Goal: Register for event/course

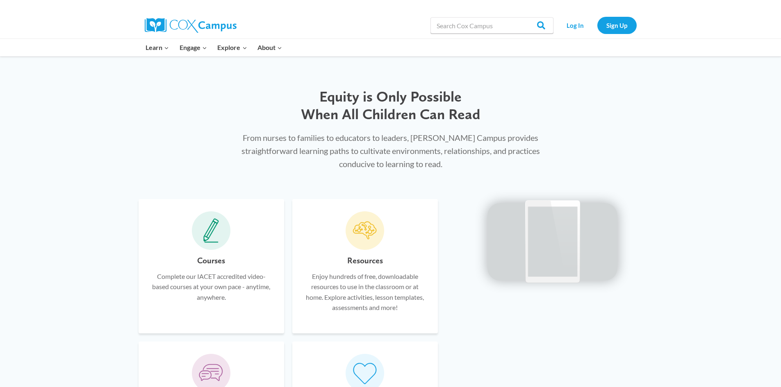
scroll to position [434, 0]
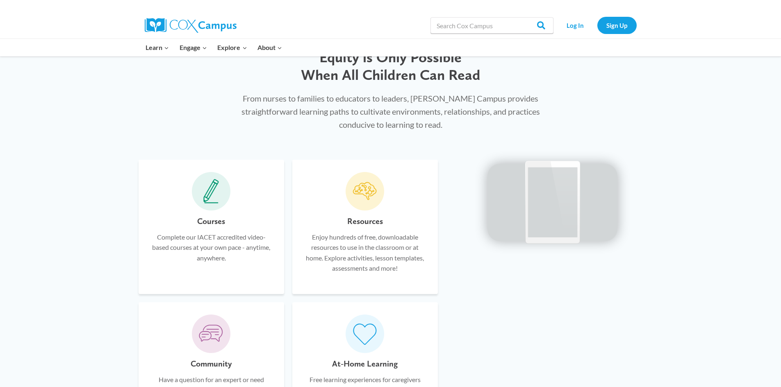
click at [211, 185] on icon at bounding box center [211, 192] width 14 height 21
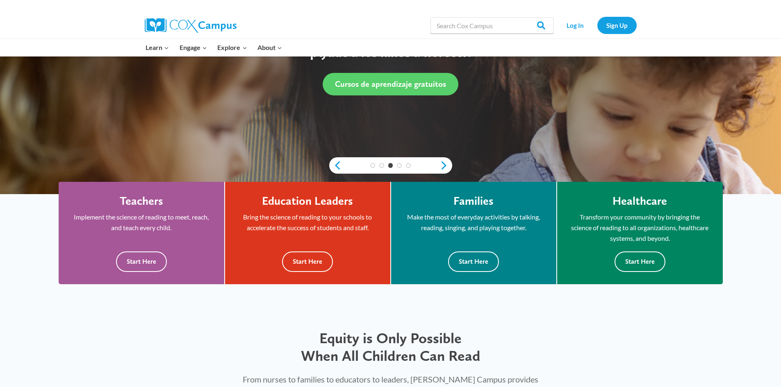
scroll to position [0, 0]
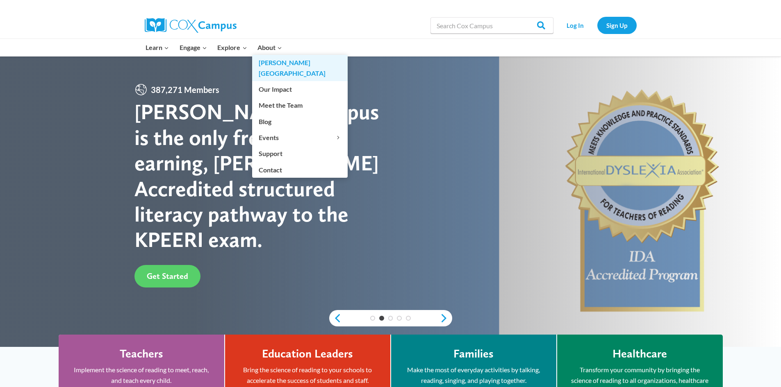
click at [269, 65] on link "[PERSON_NAME][GEOGRAPHIC_DATA]" at bounding box center [300, 68] width 96 height 26
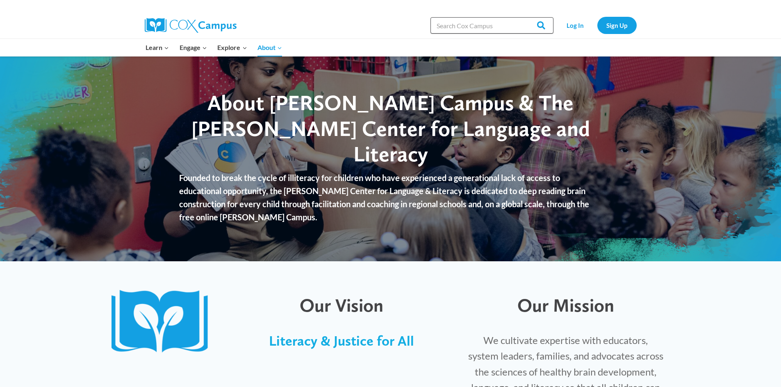
click at [487, 24] on input "Search in [URL][DOMAIN_NAME]" at bounding box center [491, 25] width 123 height 16
type input "the power of language for babies and toddlers"
click at [522, 17] on input "Search" at bounding box center [538, 25] width 32 height 16
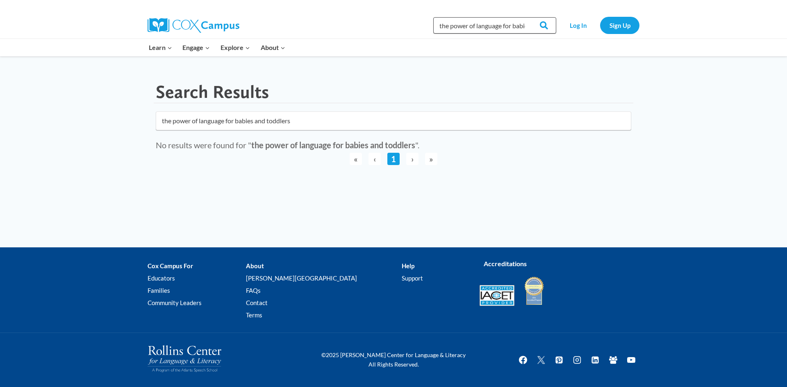
click at [514, 24] on input "the power of language for babies and toddlers" at bounding box center [494, 25] width 123 height 16
type input "the power of language for infants and toddlers"
click at [524, 17] on input "Search" at bounding box center [540, 25] width 32 height 16
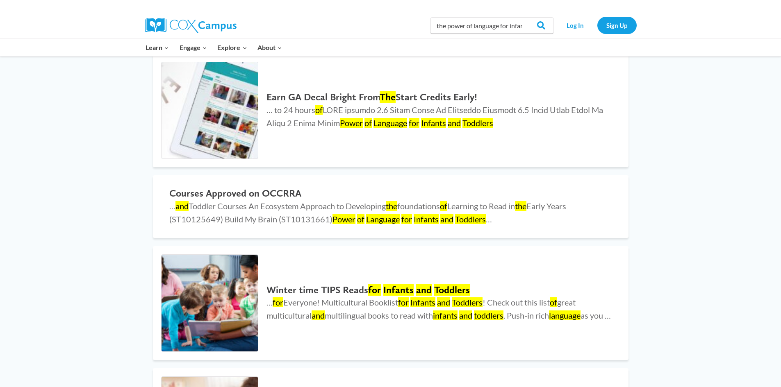
scroll to position [112, 0]
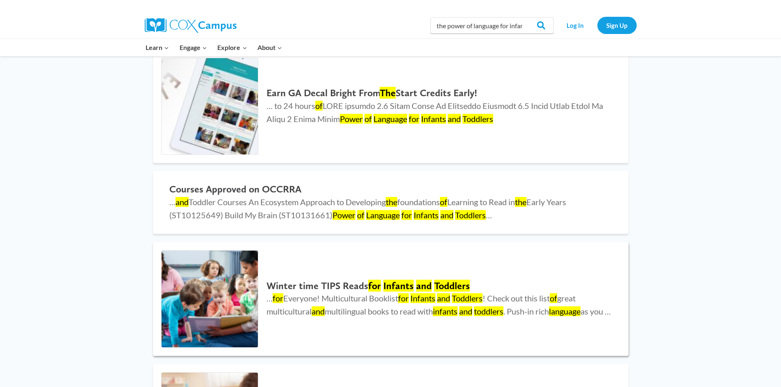
click at [323, 280] on h2 "Winter time TIPS Reads for Infants and Toddlers" at bounding box center [438, 286] width 345 height 12
click at [236, 189] on h2 "Courses Approved on OCCRRA" at bounding box center [390, 190] width 443 height 12
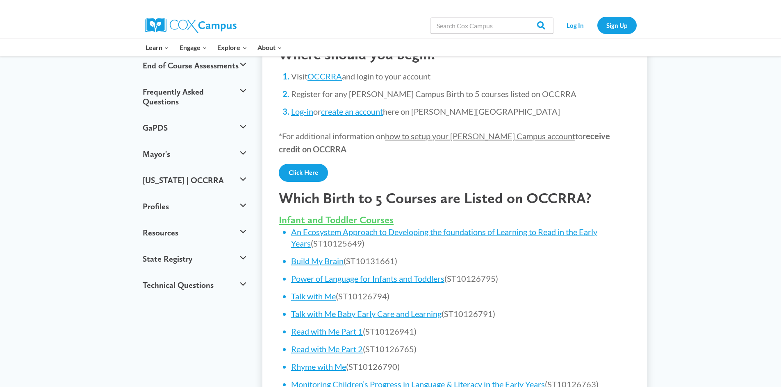
scroll to position [204, 0]
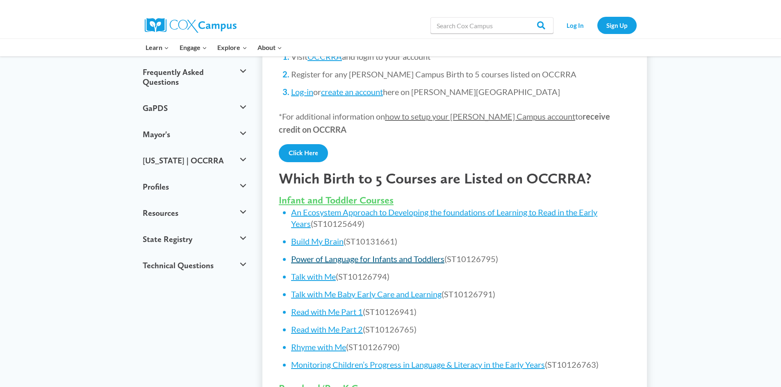
click at [327, 258] on link "Power of Language for Infants and Toddlers" at bounding box center [367, 259] width 153 height 10
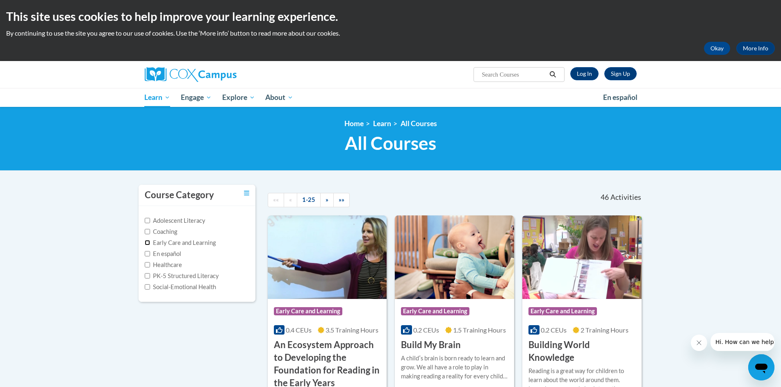
click at [148, 242] on input "Early Care and Learning" at bounding box center [147, 242] width 5 height 5
checkbox input "true"
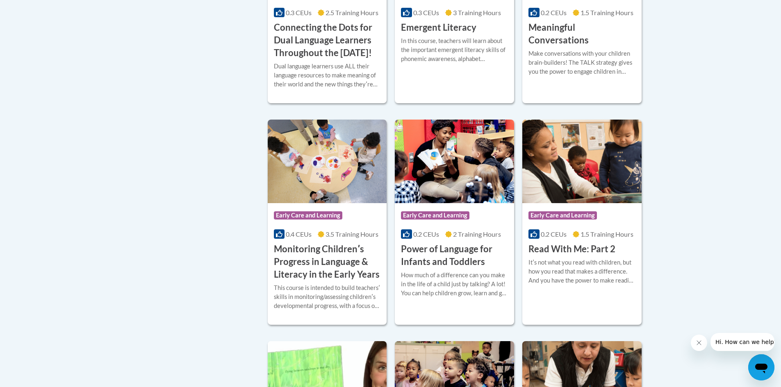
scroll to position [549, 0]
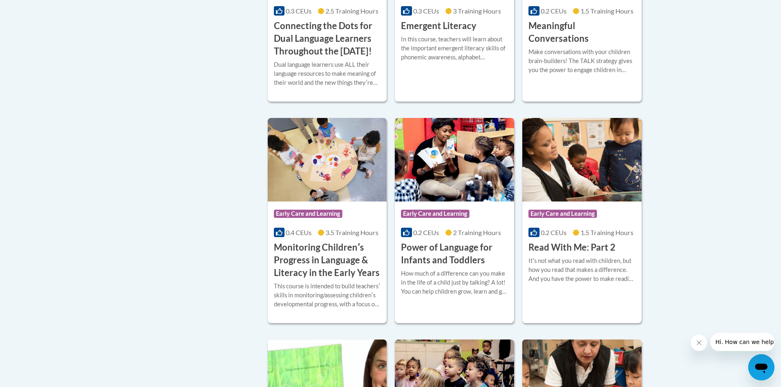
click at [420, 264] on h3 "Power of Language for Infants and Toddlers" at bounding box center [454, 253] width 107 height 25
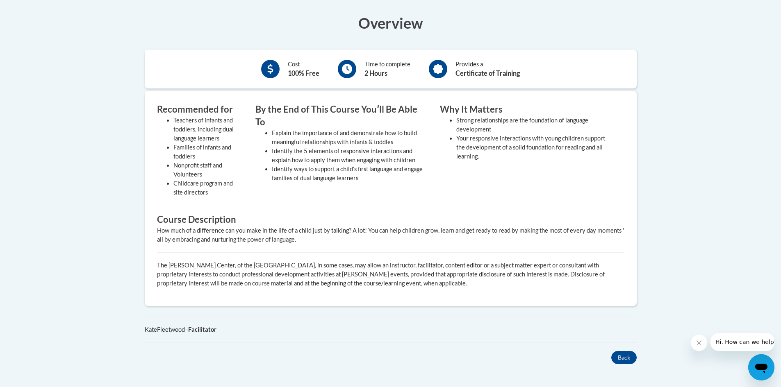
scroll to position [80, 0]
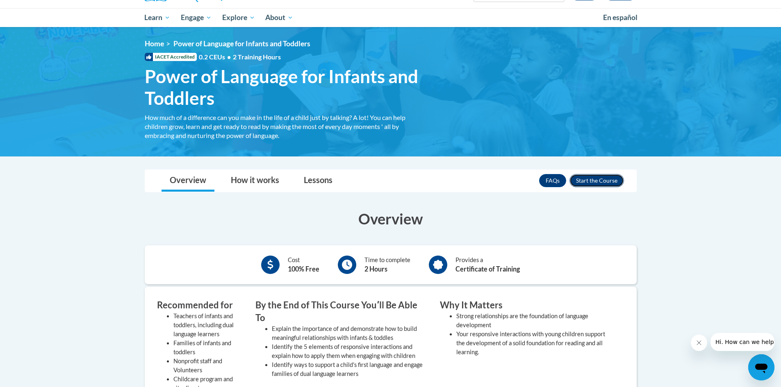
click at [585, 182] on button "Enroll" at bounding box center [596, 180] width 55 height 13
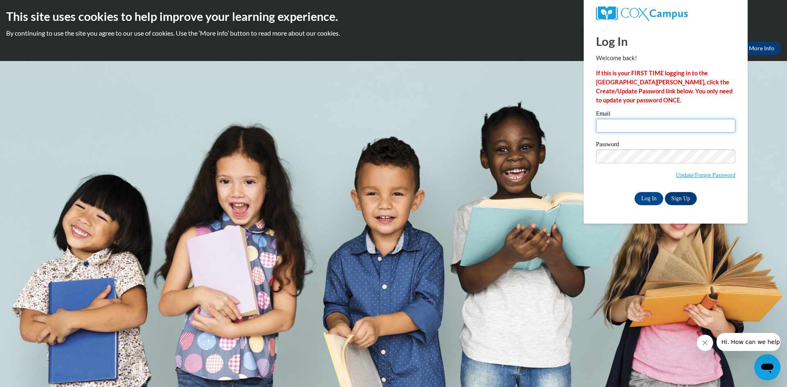
click at [607, 122] on input "Email" at bounding box center [665, 126] width 139 height 14
type input "[PERSON_NAME][EMAIL_ADDRESS][PERSON_NAME][DOMAIN_NAME]"
click at [673, 193] on link "Sign Up" at bounding box center [681, 198] width 32 height 13
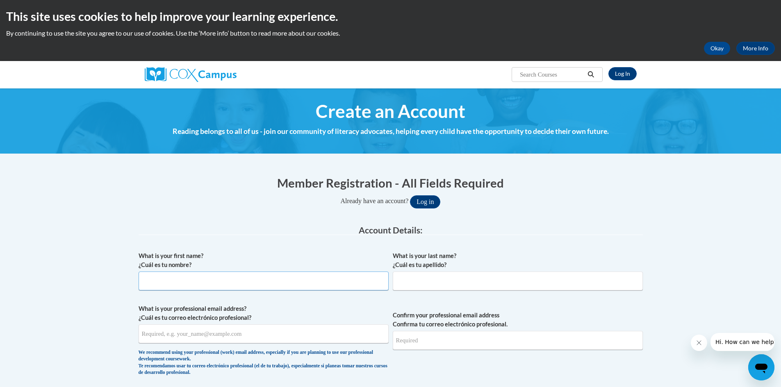
click at [298, 282] on input "What is your first name? ¿Cuál es tu nombre?" at bounding box center [264, 281] width 250 height 19
type input "[PERSON_NAME]"
click at [414, 284] on input "What is your last name? ¿Cuál es tu apellido?" at bounding box center [518, 281] width 250 height 19
type input "[PERSON_NAME]"
click at [198, 331] on input "What is your professional email address? ¿Cuál es tu correo electrónico profesi…" at bounding box center [264, 334] width 250 height 19
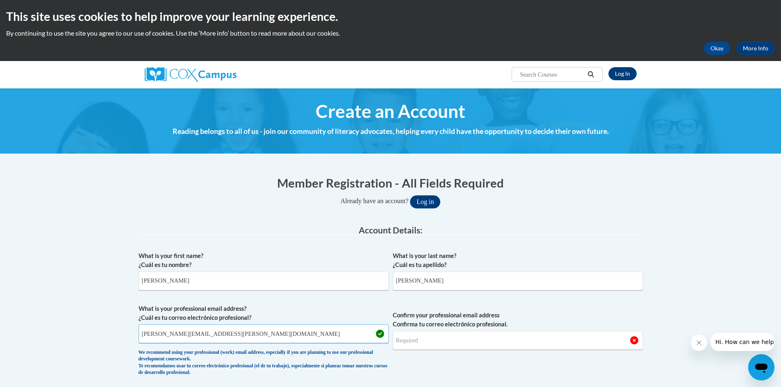
type input "diane.franks@troymi.gov"
click at [406, 339] on input "Confirm your professional email address Confirma tu correo electrónico profesio…" at bounding box center [518, 340] width 250 height 19
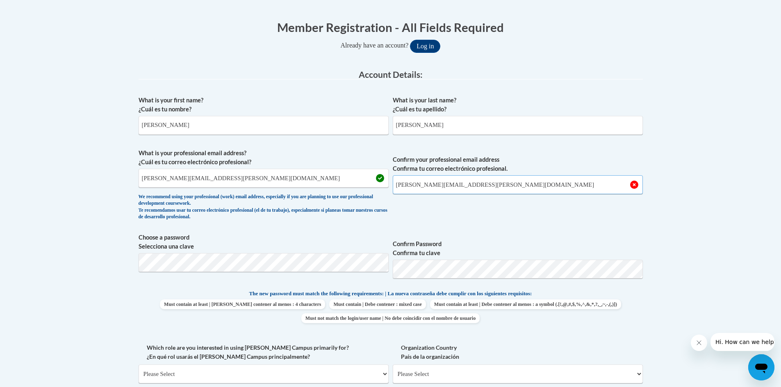
scroll to position [147, 0]
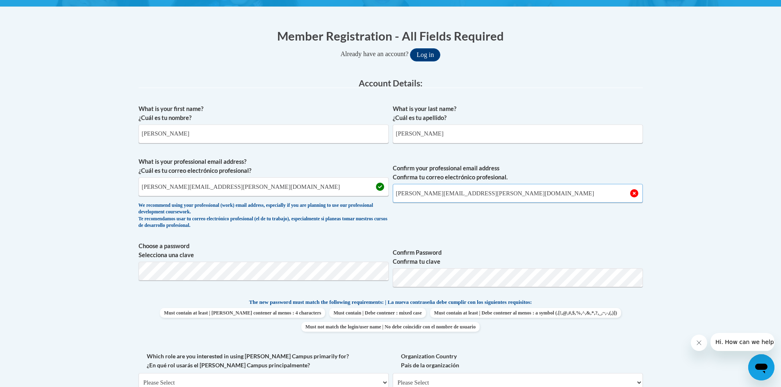
type input "diane.franks@troymi.gov"
click at [693, 263] on body "This site uses cookies to help improve your learning experience. By continuing …" at bounding box center [390, 353] width 781 height 1001
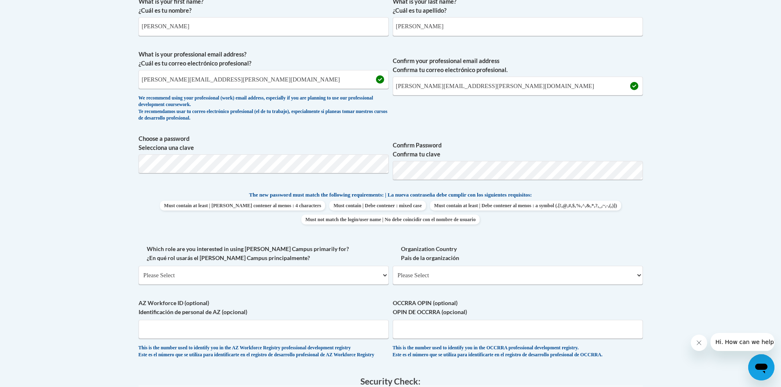
scroll to position [256, 0]
click at [384, 274] on select "Please Select College/University | Colegio/Universidad Community/Nonprofit Part…" at bounding box center [264, 274] width 250 height 19
select select "49058d88-fc43-4af8-93ac-fa8ced758464"
click at [139, 265] on select "Please Select College/University | Colegio/Universidad Community/Nonprofit Part…" at bounding box center [264, 274] width 250 height 19
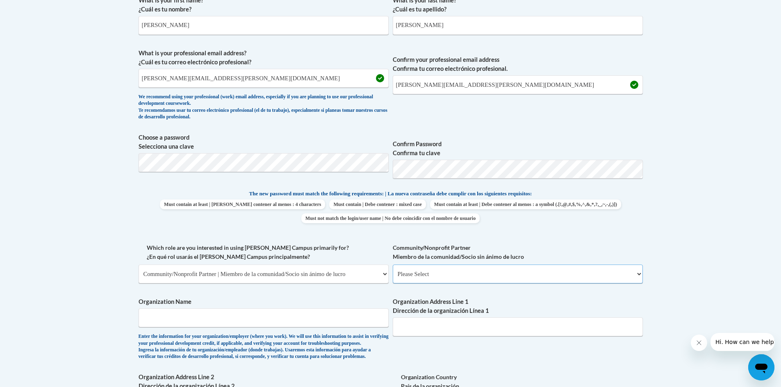
click at [438, 276] on select "Please Select Advocate | Defensor(a) Business/Private Company | Negocio o empre…" at bounding box center [518, 274] width 250 height 19
select select "ba42daf0-85cb-44f0-9519-948f645b738d"
click at [393, 265] on select "Please Select Advocate | Defensor(a) Business/Private Company | Negocio o empre…" at bounding box center [518, 274] width 250 height 19
click at [271, 321] on input "Organization Name" at bounding box center [264, 318] width 250 height 19
type input "Troy Public Library"
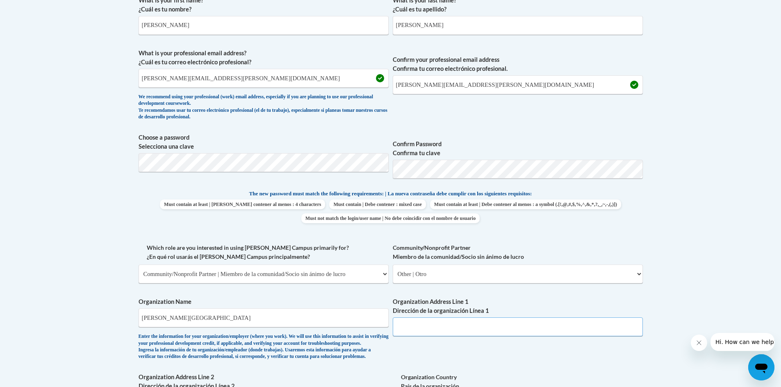
click at [402, 326] on input "Organization Address Line 1 Dirección de la organización Línea 1" at bounding box center [518, 327] width 250 height 19
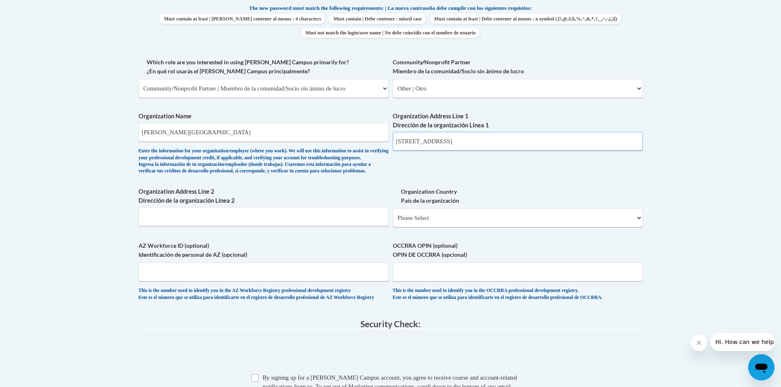
scroll to position [446, 0]
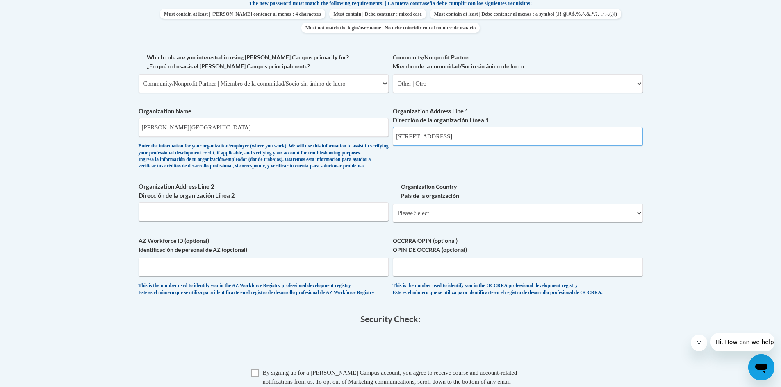
type input "510 W. Big Beaver Road"
click at [456, 223] on select "Please Select United States | Estados Unidos Outside of the United States | Fue…" at bounding box center [518, 213] width 250 height 19
select select "ad49bcad-a171-4b2e-b99c-48b446064914"
click at [393, 217] on select "Please Select United States | Estados Unidos Outside of the United States | Fue…" at bounding box center [518, 213] width 250 height 19
select select
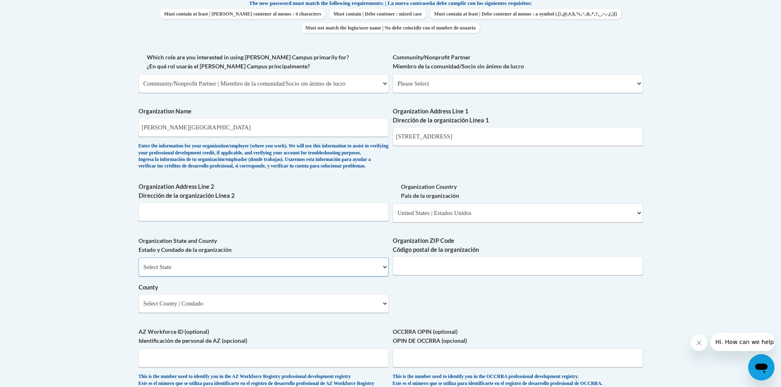
click at [211, 277] on select "Select State Alabama Alaska Arizona Arkansas California Colorado Connecticut De…" at bounding box center [264, 267] width 250 height 19
select select "Michigan"
click at [139, 271] on select "Select State Alabama Alaska Arizona Arkansas California Colorado Connecticut De…" at bounding box center [264, 267] width 250 height 19
click at [416, 276] on input "Organization ZIP Code Código postal de la organización" at bounding box center [518, 266] width 250 height 19
type input "48084"
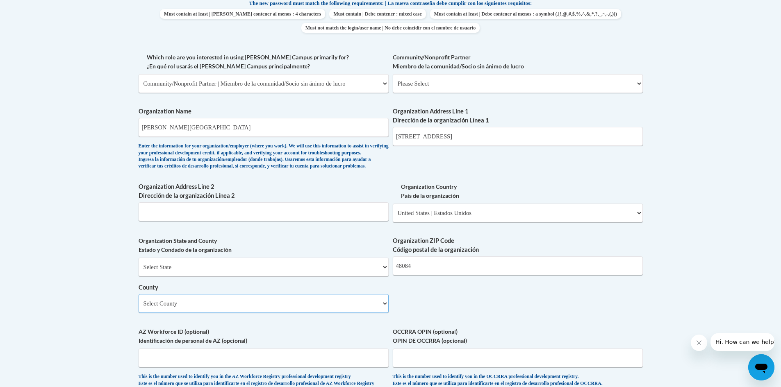
click at [288, 313] on select "Select County Alcona Alger Allegan Alpena Antrim Arenac Baraga Barry Bay Benzie…" at bounding box center [264, 303] width 250 height 19
select select "Oakland"
click at [139, 308] on select "Select County Alcona Alger Allegan Alpena Antrim Arenac Baraga Barry Bay Benzie…" at bounding box center [264, 303] width 250 height 19
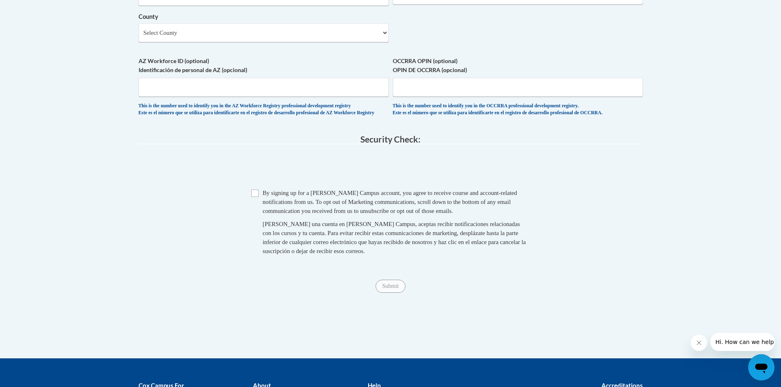
scroll to position [753, 0]
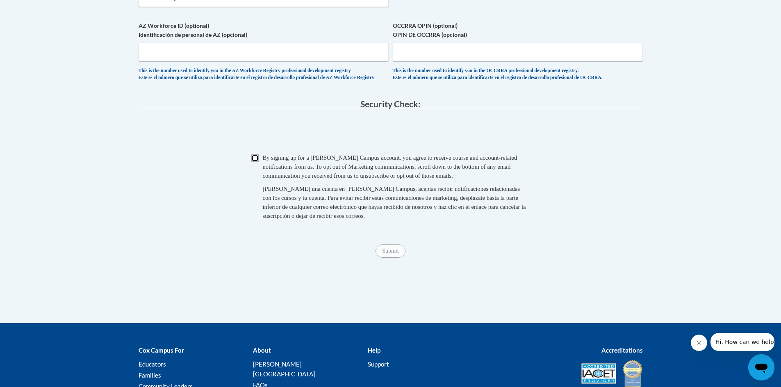
click at [255, 162] on input "Checkbox" at bounding box center [254, 158] width 7 height 7
checkbox input "true"
click at [391, 258] on input "Submit" at bounding box center [391, 251] width 30 height 13
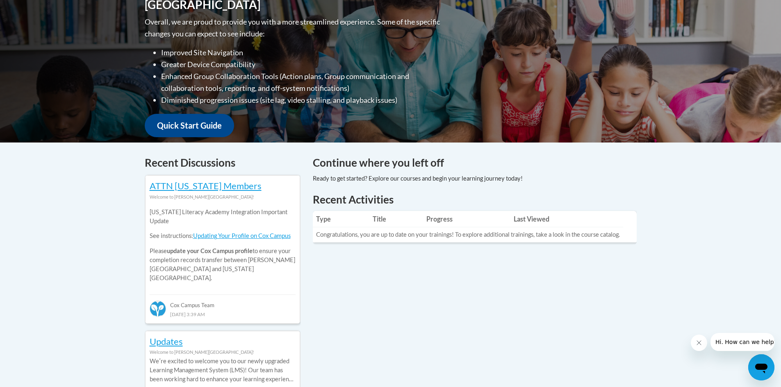
scroll to position [207, 0]
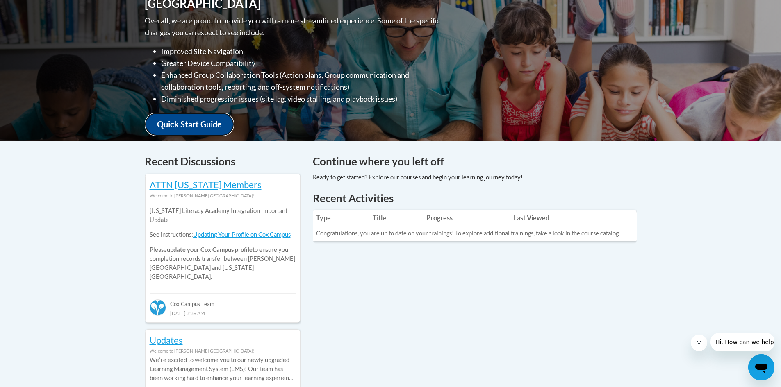
click at [154, 117] on link "Quick Start Guide" at bounding box center [189, 124] width 89 height 23
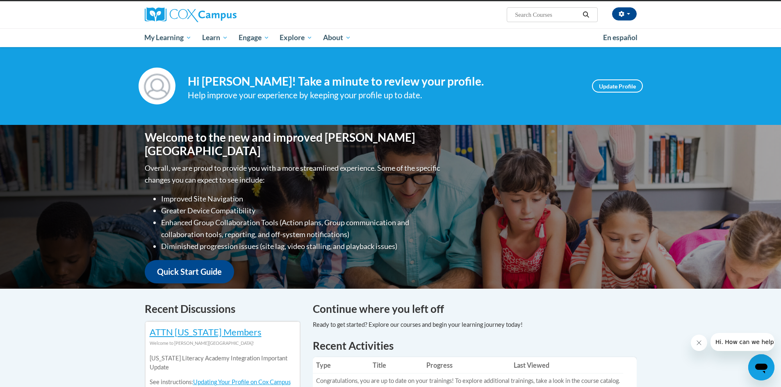
scroll to position [0, 0]
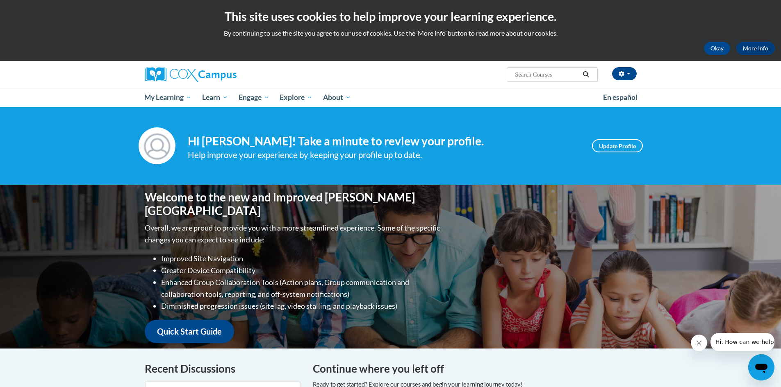
click at [523, 74] on input "Search..." at bounding box center [547, 75] width 66 height 10
type input "The power of language for infants and toddlers"
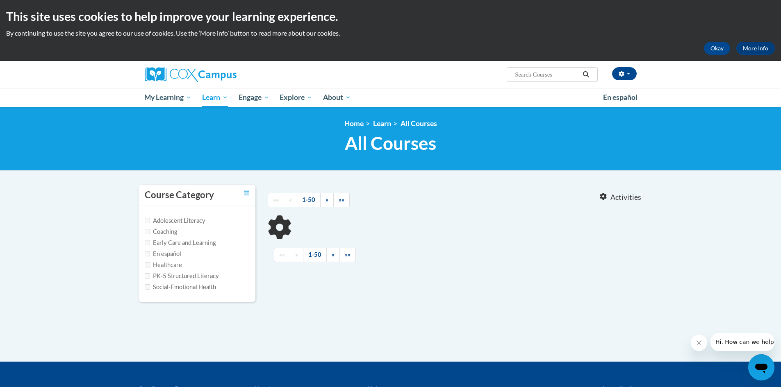
type input "The power of language for infants and toddlers"
click at [149, 243] on input "Early Care and Learning" at bounding box center [147, 242] width 5 height 5
checkbox input "true"
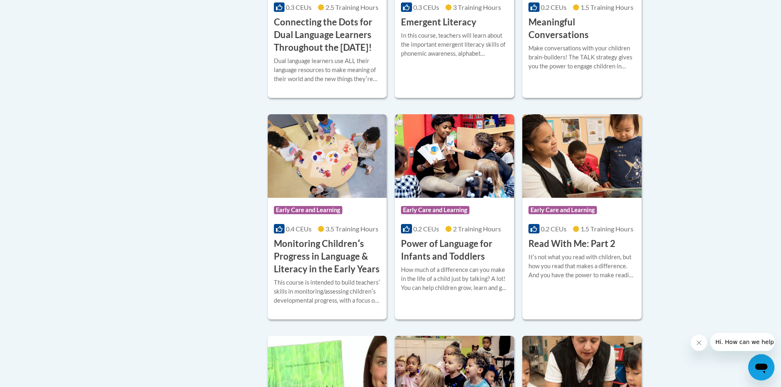
scroll to position [554, 0]
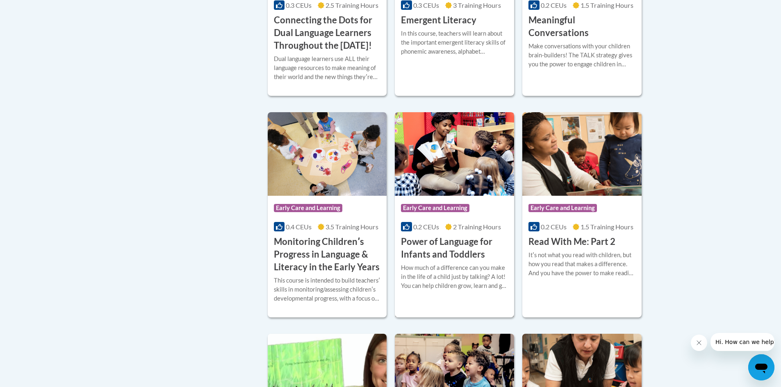
click at [422, 261] on h3 "Power of Language for Infants and Toddlers" at bounding box center [454, 248] width 107 height 25
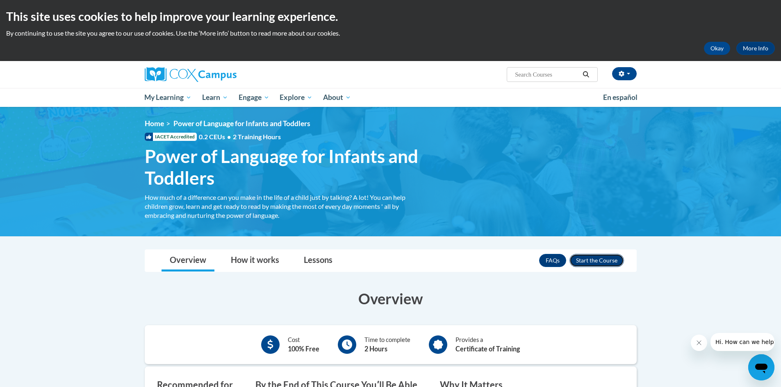
click at [595, 260] on button "Enroll" at bounding box center [596, 260] width 55 height 13
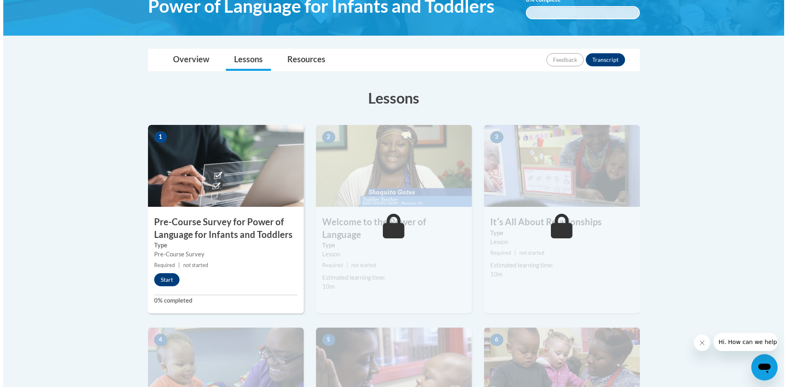
scroll to position [153, 0]
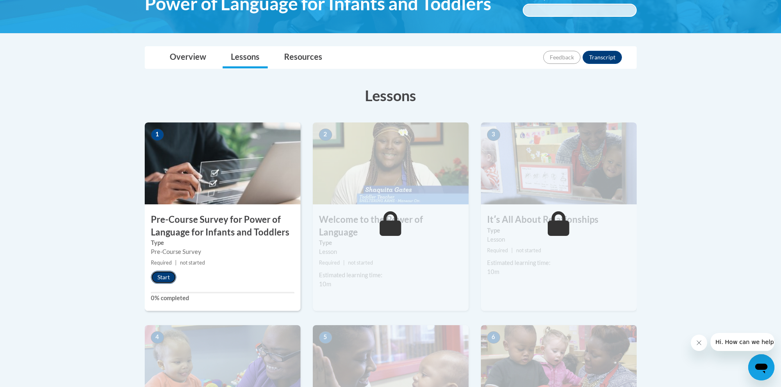
click at [165, 278] on button "Start" at bounding box center [163, 277] width 25 height 13
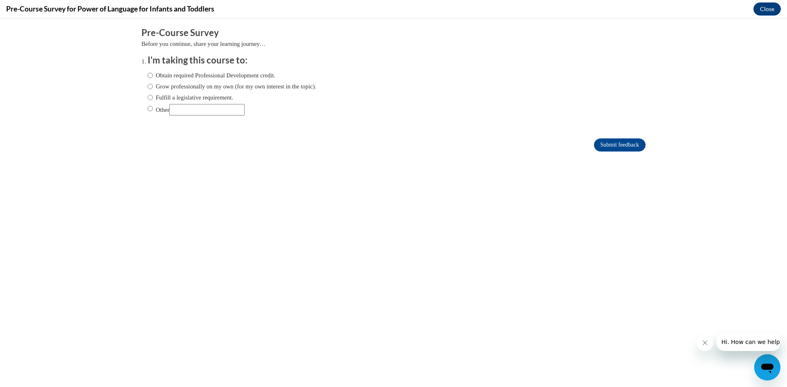
scroll to position [0, 0]
click at [148, 88] on input "Grow professionally on my own (for my own interest in the topic)." at bounding box center [150, 86] width 5 height 9
radio input "true"
click at [597, 143] on input "Submit feedback" at bounding box center [620, 145] width 52 height 13
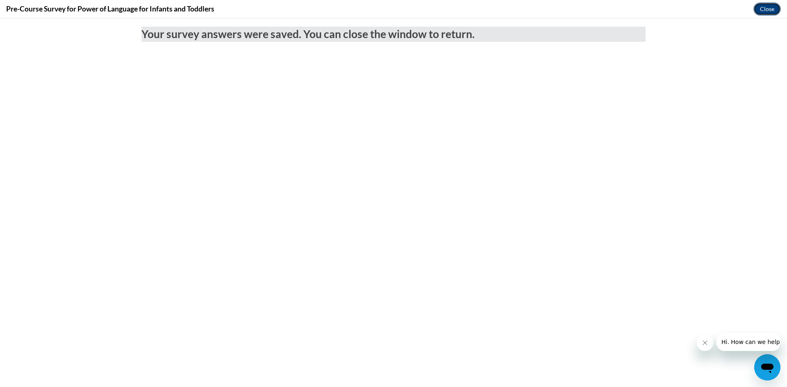
click at [764, 10] on button "Close" at bounding box center [767, 8] width 27 height 13
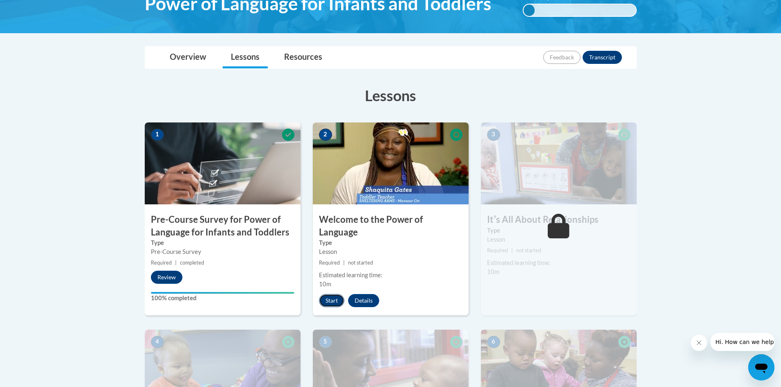
click at [333, 294] on button "Start" at bounding box center [331, 300] width 25 height 13
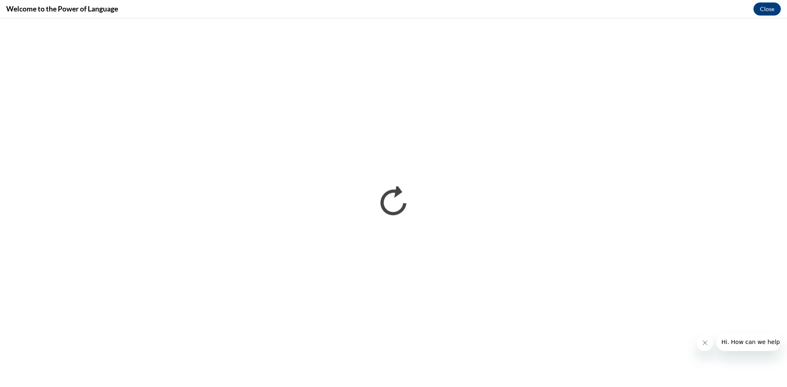
click at [706, 341] on icon "Close message from company" at bounding box center [704, 343] width 7 height 7
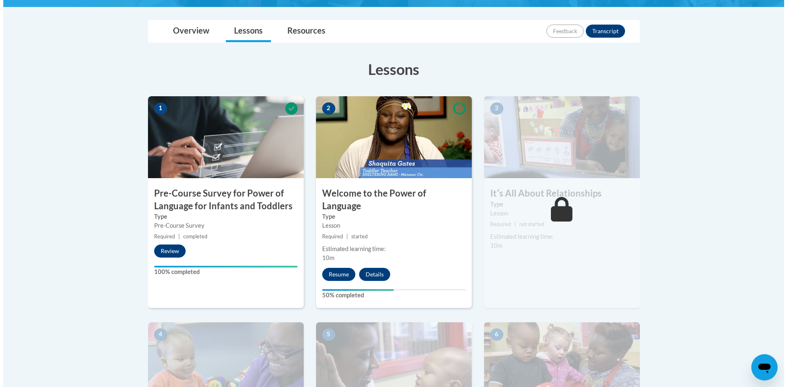
scroll to position [178, 0]
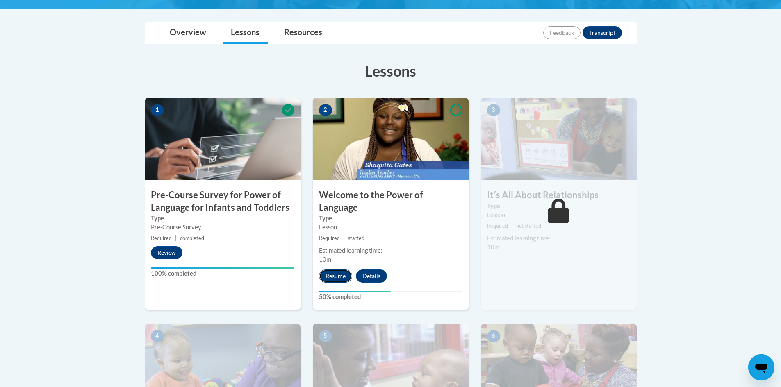
click at [335, 270] on button "Resume" at bounding box center [335, 276] width 33 height 13
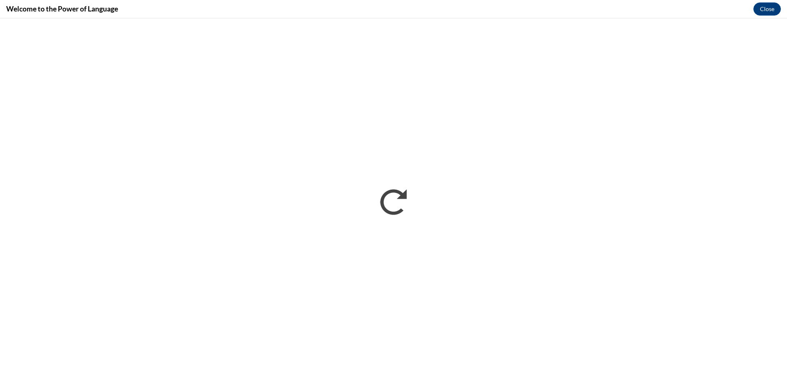
scroll to position [0, 0]
click at [766, 11] on button "Close" at bounding box center [767, 8] width 27 height 13
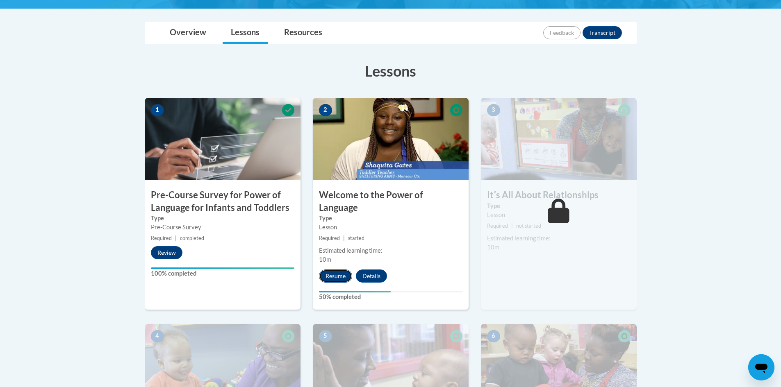
click at [337, 270] on button "Resume" at bounding box center [335, 276] width 33 height 13
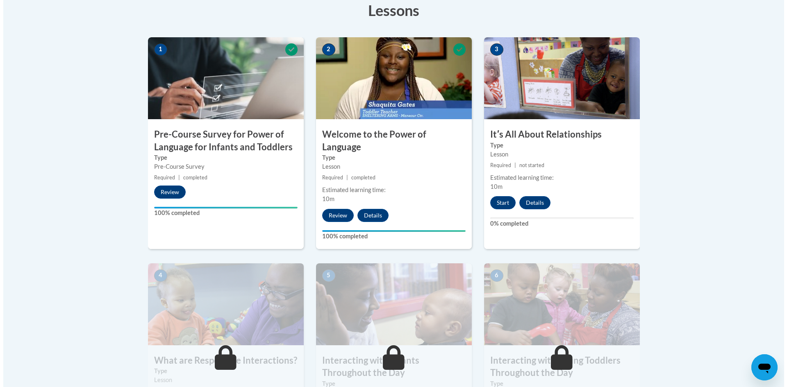
scroll to position [237, 0]
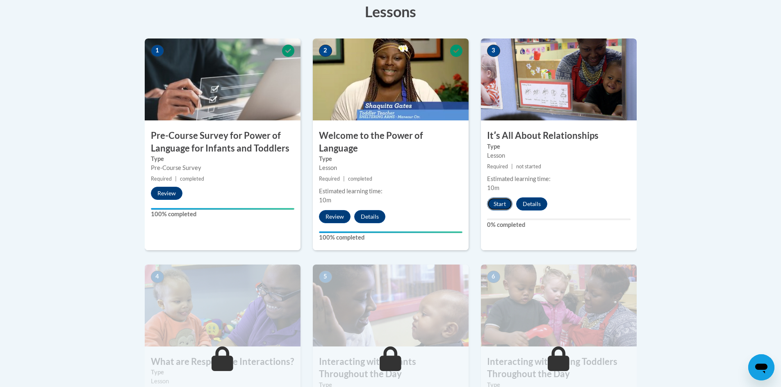
click at [498, 207] on button "Start" at bounding box center [499, 204] width 25 height 13
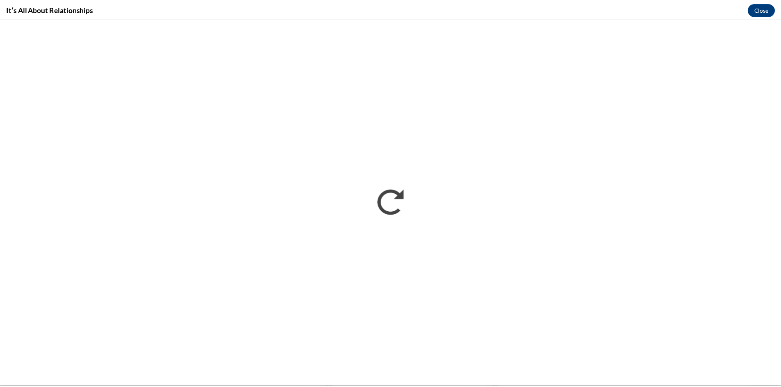
scroll to position [0, 0]
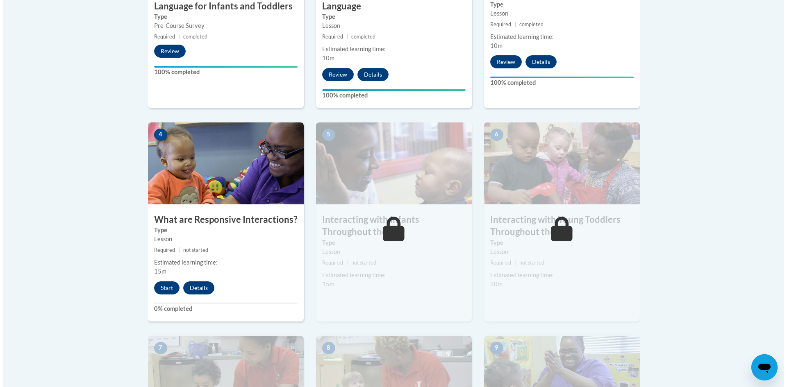
scroll to position [385, 0]
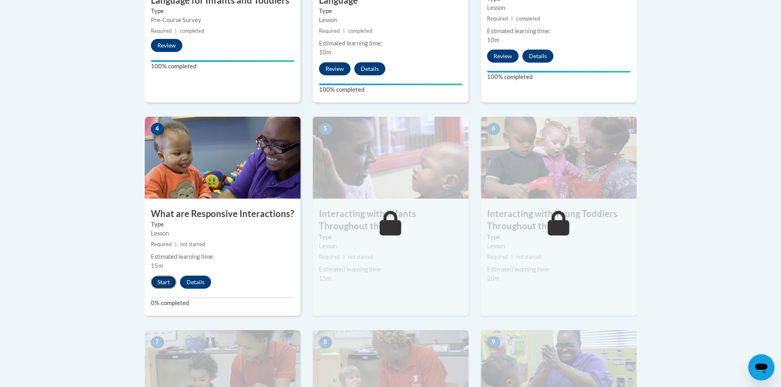
click at [162, 276] on button "Start" at bounding box center [163, 282] width 25 height 13
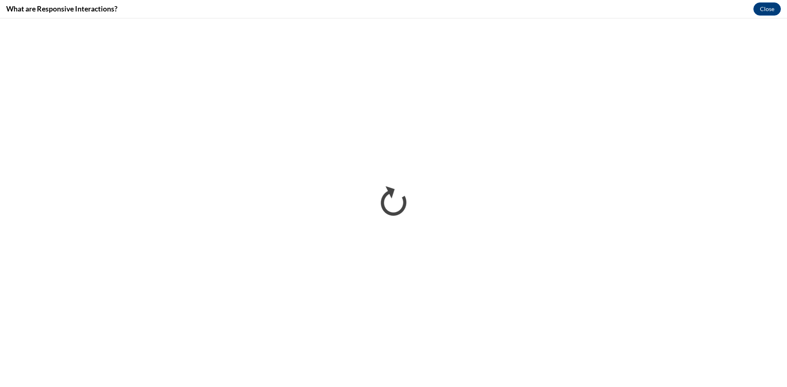
scroll to position [0, 0]
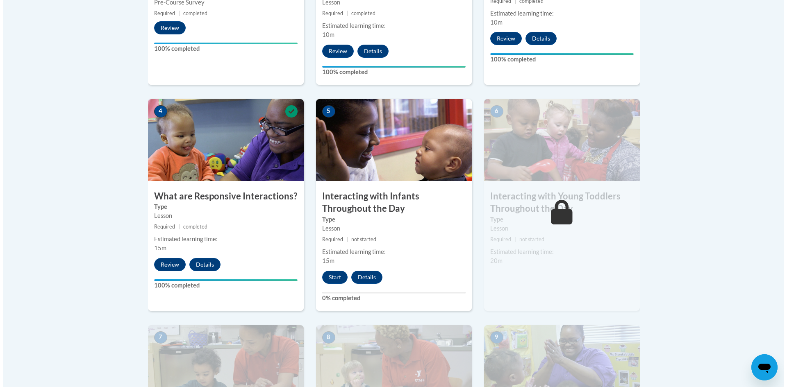
scroll to position [408, 0]
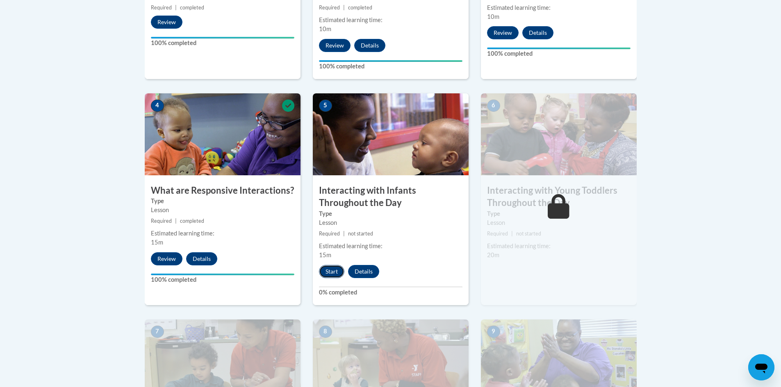
click at [327, 265] on button "Start" at bounding box center [331, 271] width 25 height 13
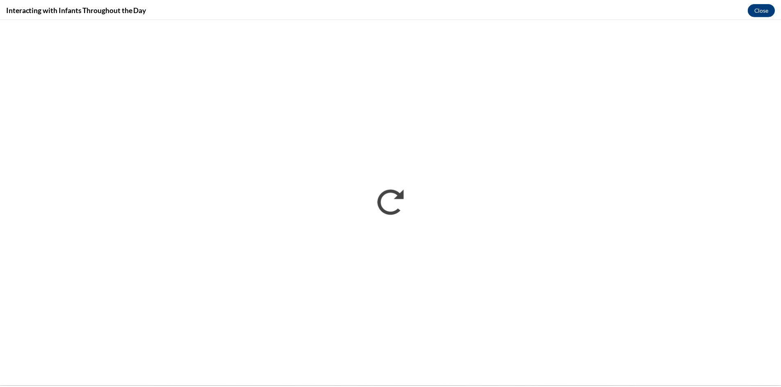
scroll to position [0, 0]
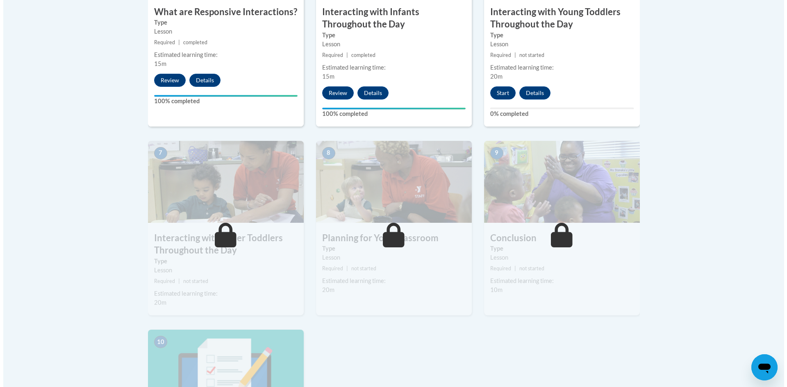
scroll to position [499, 0]
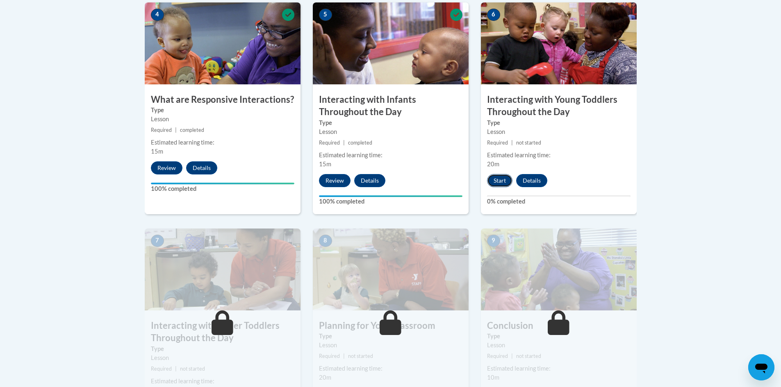
click at [500, 174] on button "Start" at bounding box center [499, 180] width 25 height 13
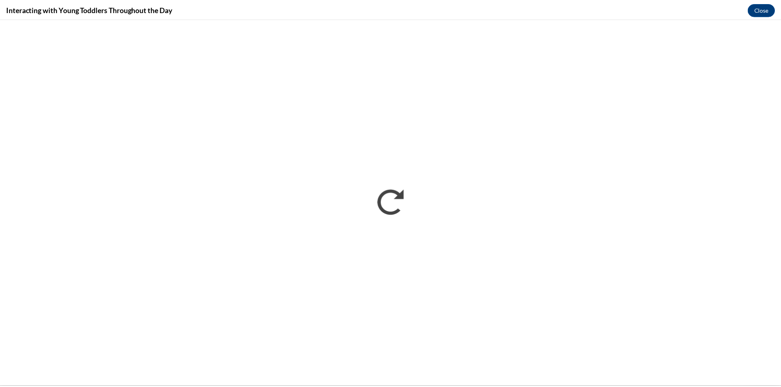
scroll to position [0, 0]
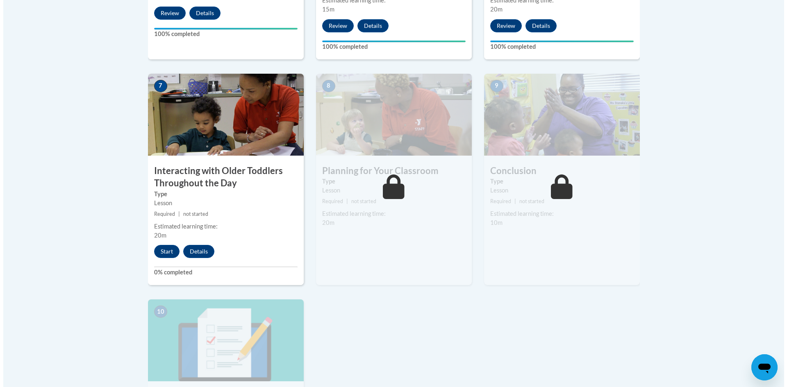
scroll to position [653, 0]
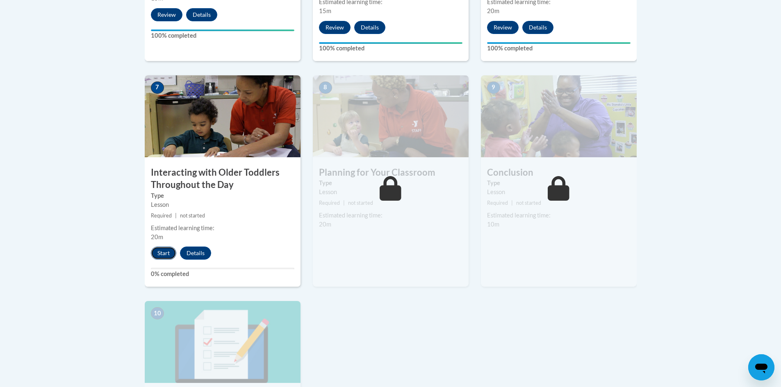
click at [165, 247] on button "Start" at bounding box center [163, 253] width 25 height 13
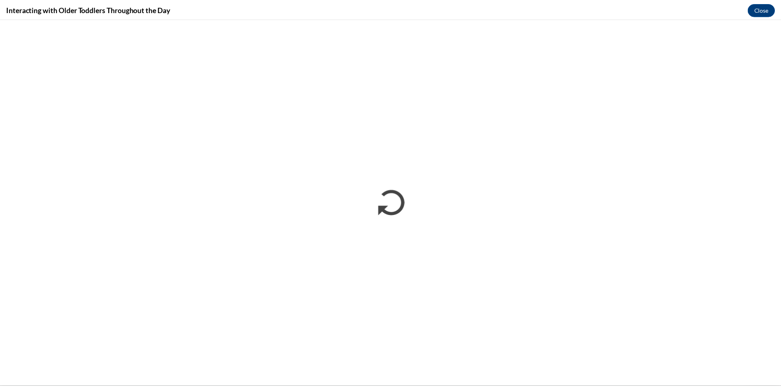
scroll to position [0, 0]
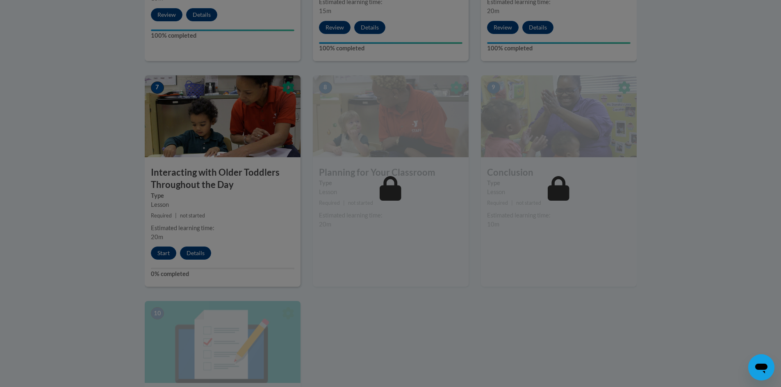
click at [390, 324] on div at bounding box center [390, 193] width 781 height 387
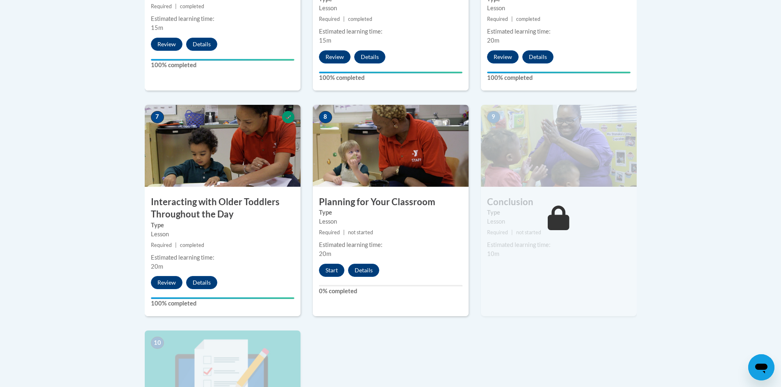
scroll to position [625, 0]
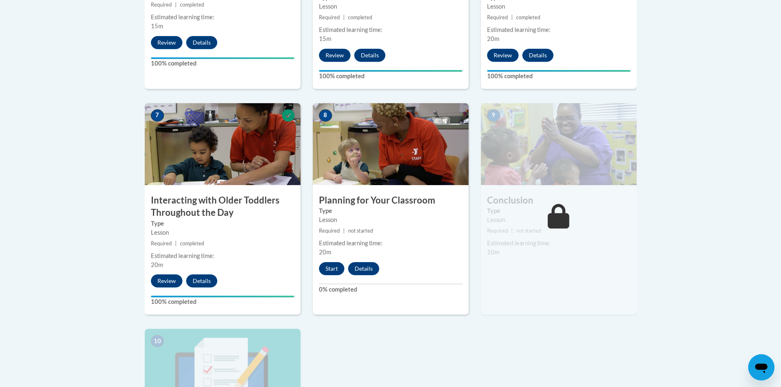
click at [737, 206] on body "This site uses cookies to help improve your learning experience. By continuing …" at bounding box center [390, 50] width 781 height 1351
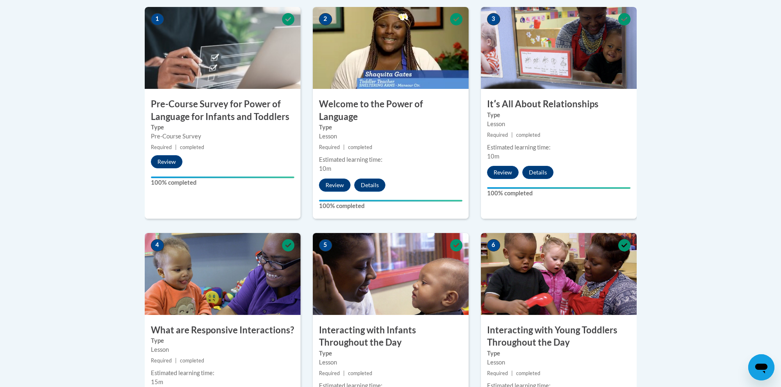
scroll to position [0, 0]
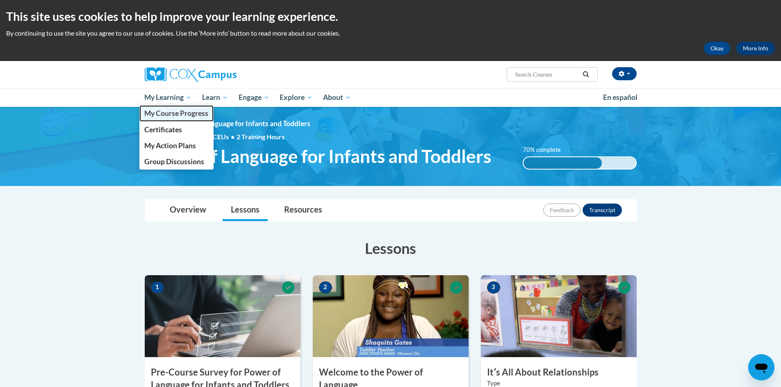
click at [174, 114] on span "My Course Progress" at bounding box center [176, 113] width 64 height 9
